Goal: Task Accomplishment & Management: Use online tool/utility

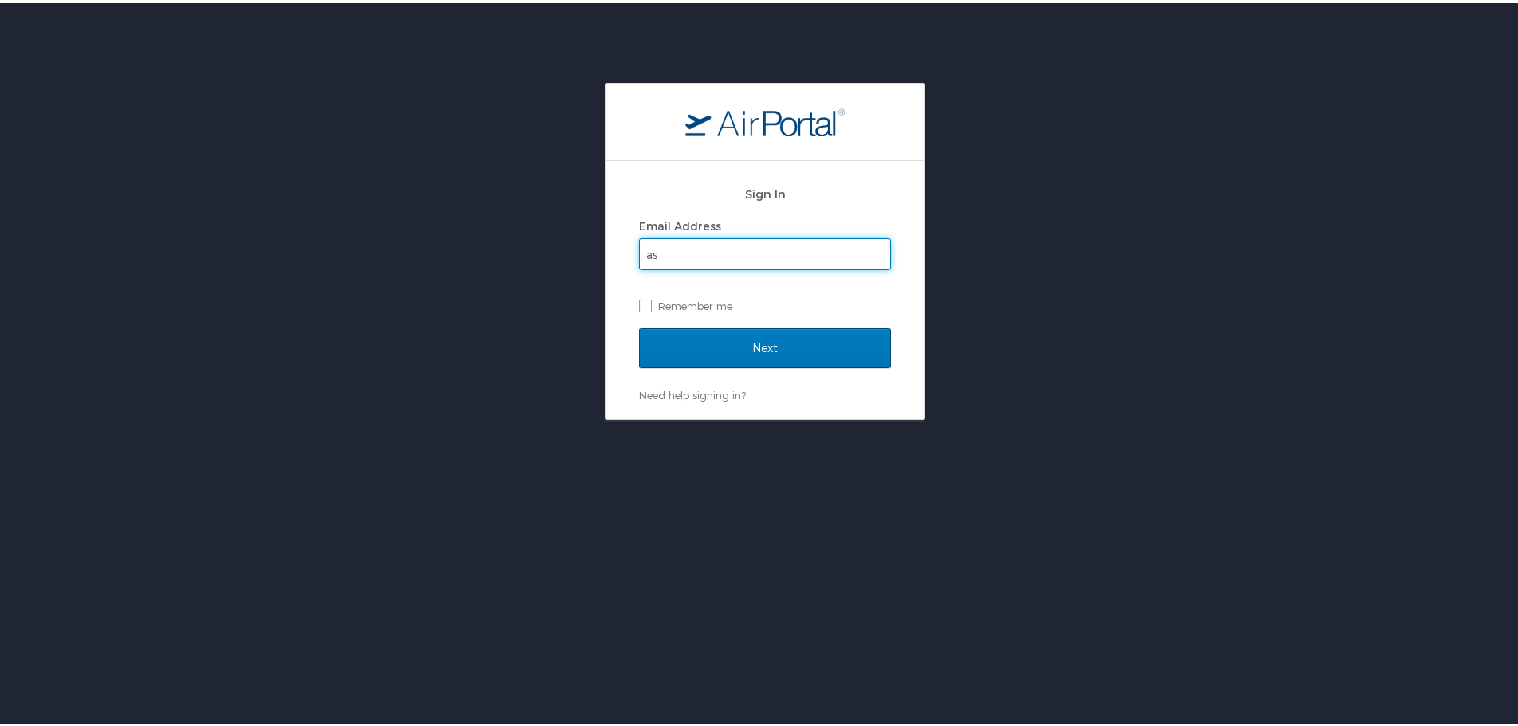
type input "[PERSON_NAME][EMAIL_ADDRESS][PERSON_NAME][DOMAIN_NAME]"
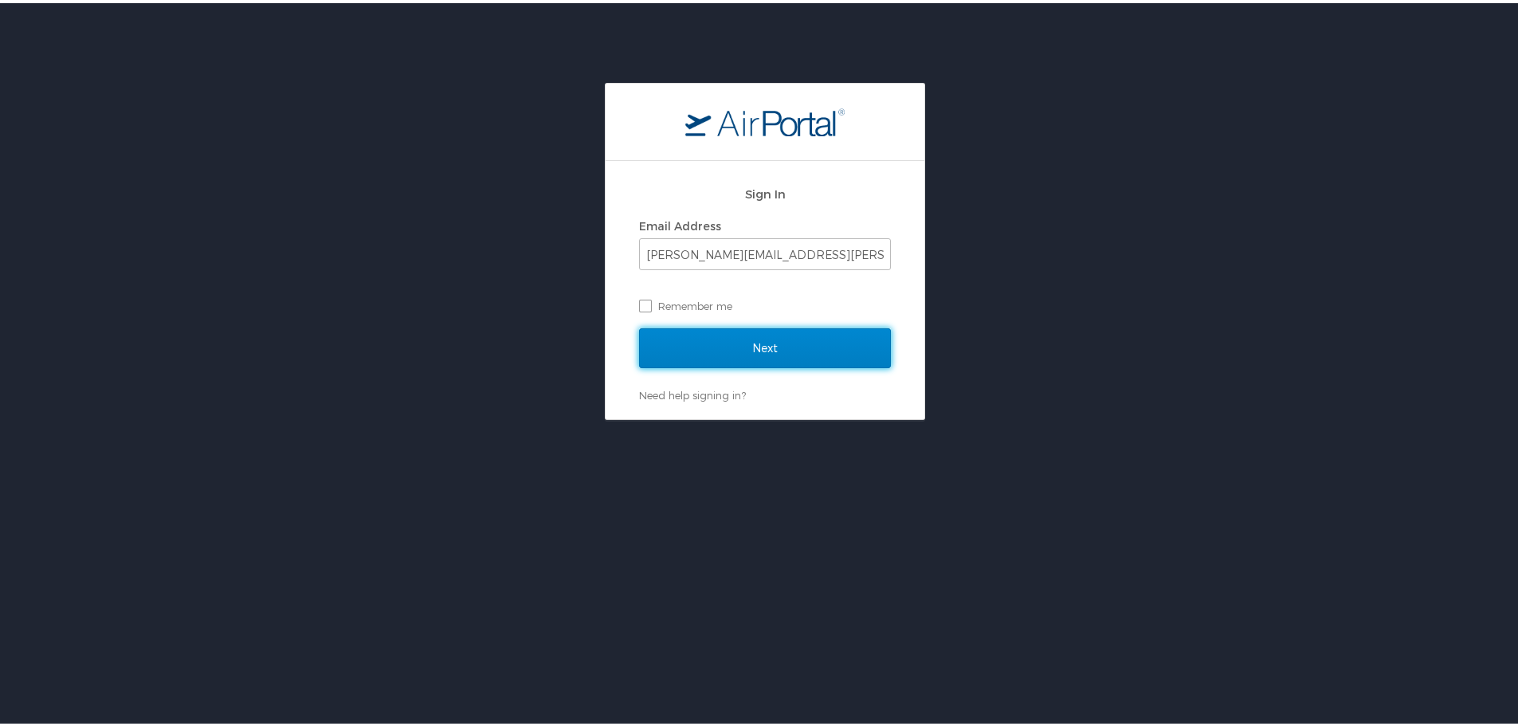
click at [739, 363] on input "Next" at bounding box center [765, 345] width 252 height 40
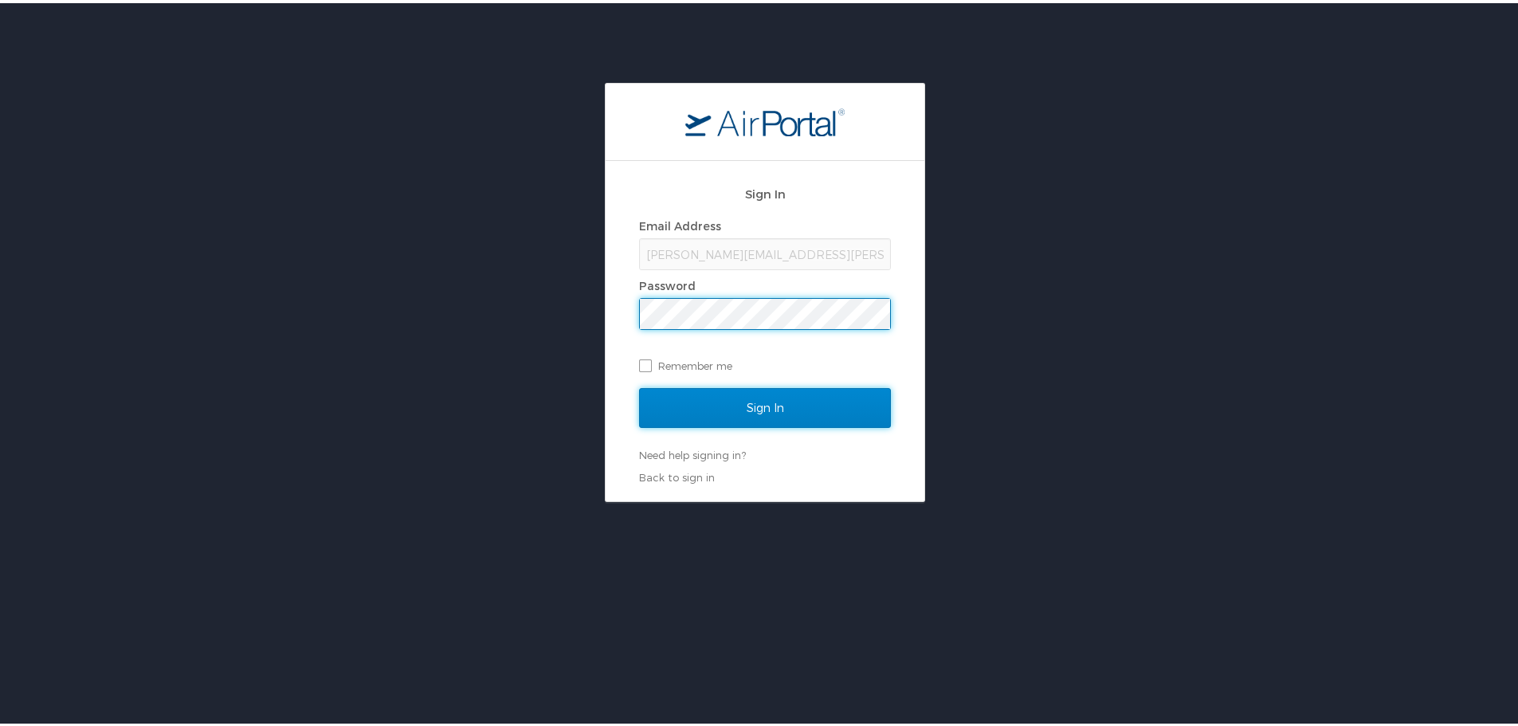
click at [758, 401] on input "Sign In" at bounding box center [765, 405] width 252 height 40
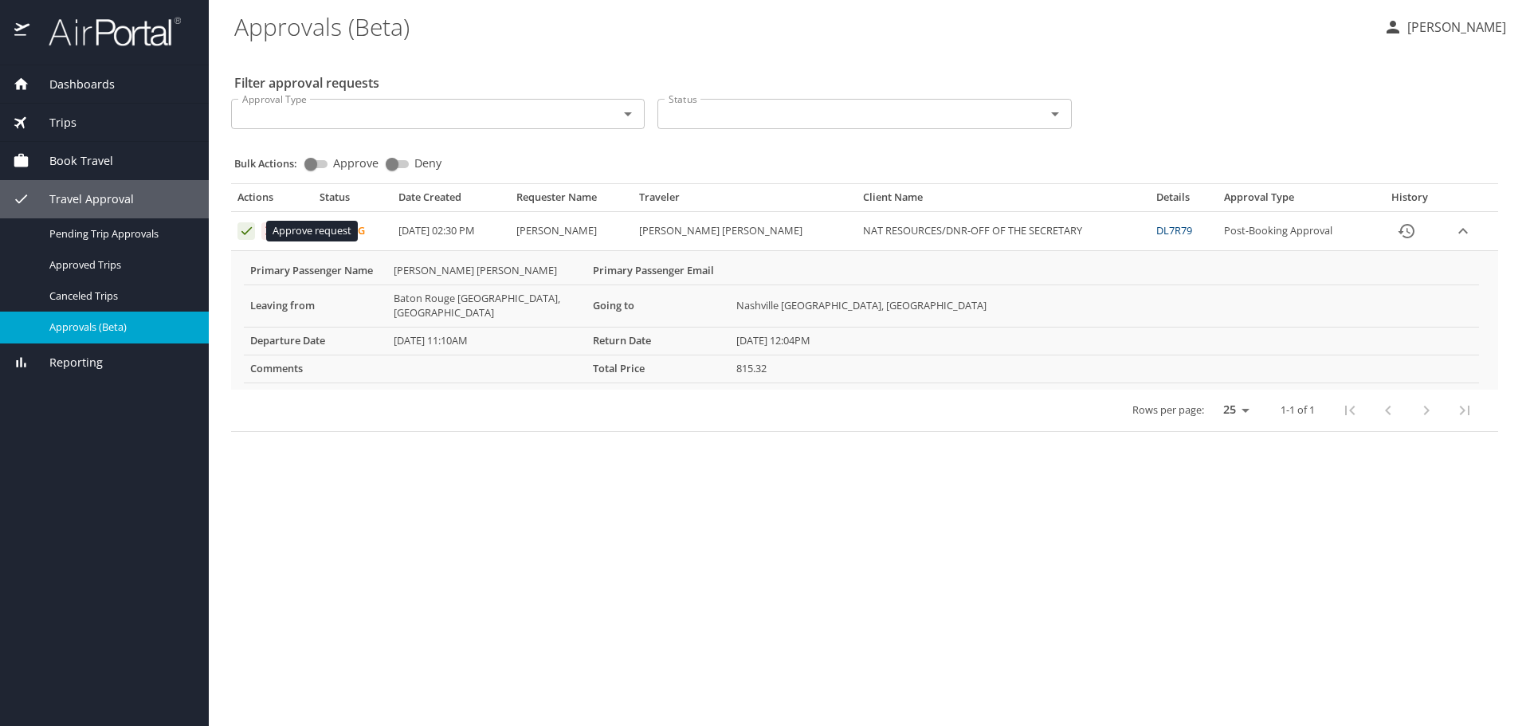
click at [246, 230] on icon "Approval table" at bounding box center [246, 230] width 15 height 15
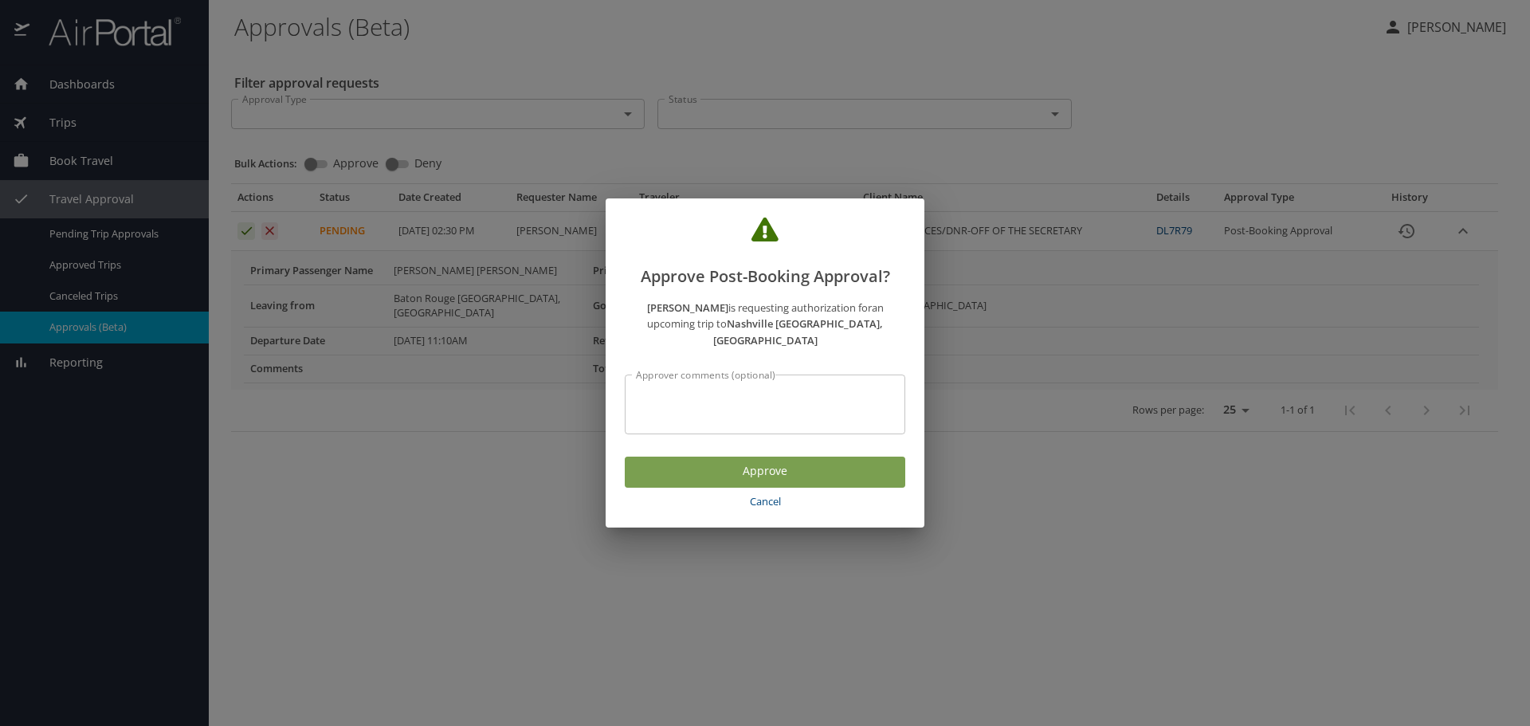
click at [751, 457] on button "Approve" at bounding box center [765, 472] width 281 height 31
